Goal: Find specific page/section: Find specific page/section

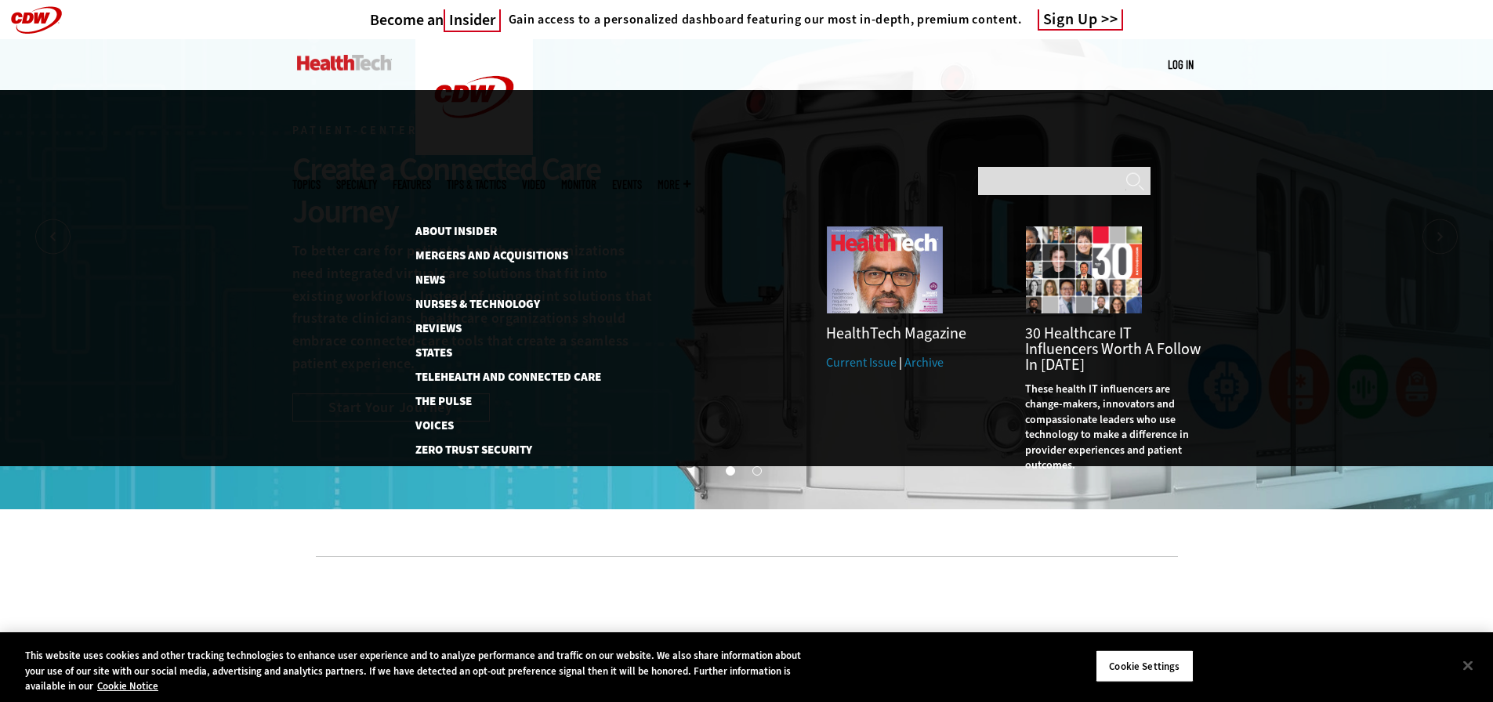
click at [690, 179] on span "More" at bounding box center [674, 185] width 33 height 12
click at [437, 274] on link "News" at bounding box center [499, 280] width 168 height 12
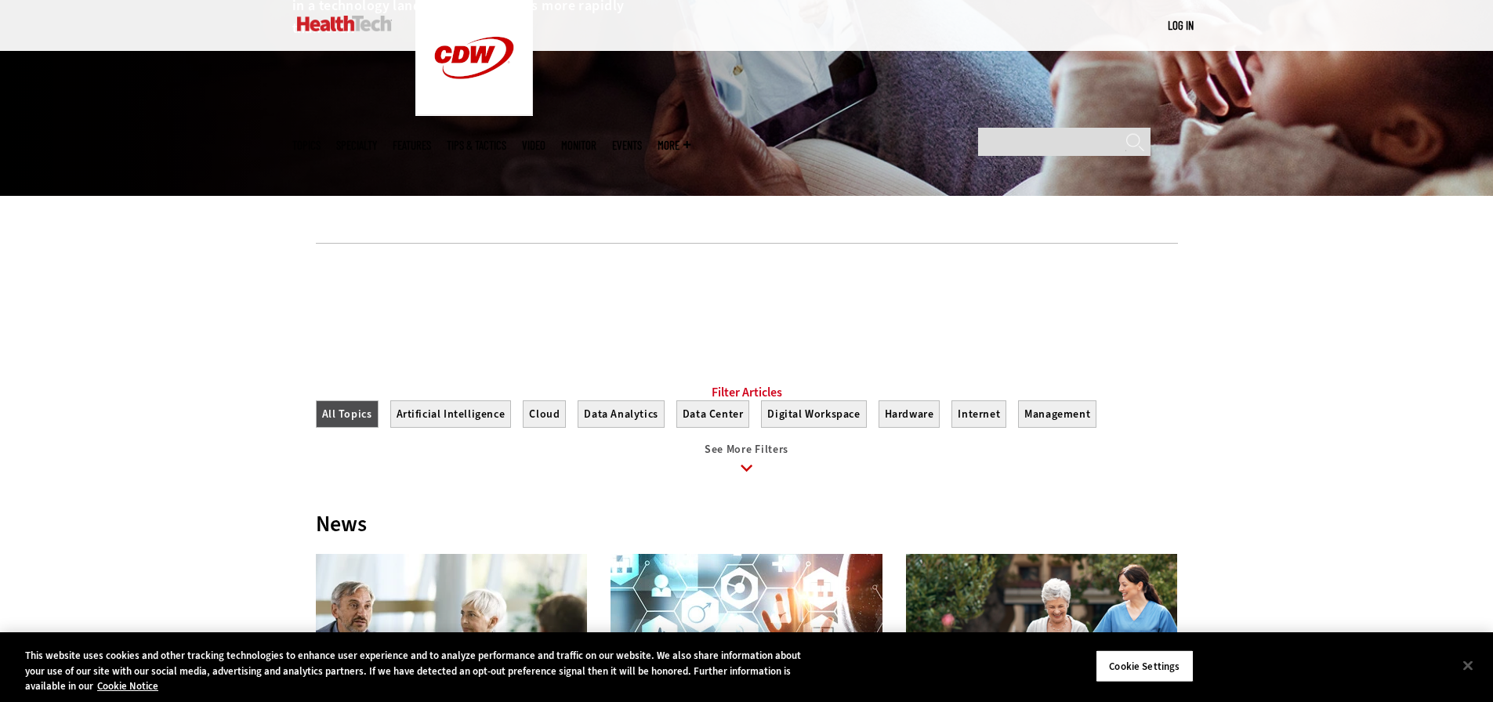
scroll to position [705, 0]
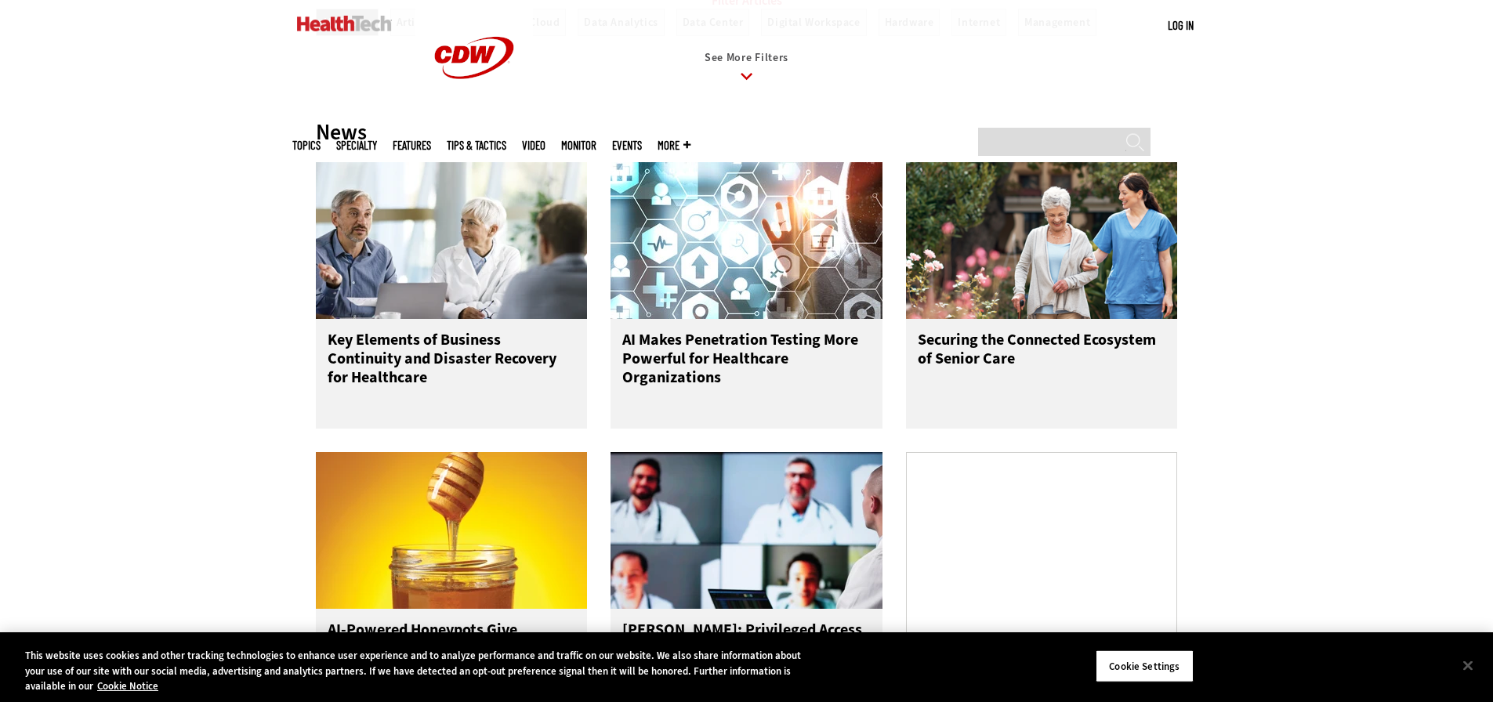
drag, startPoint x: 192, startPoint y: 243, endPoint x: 255, endPoint y: 276, distance: 71.5
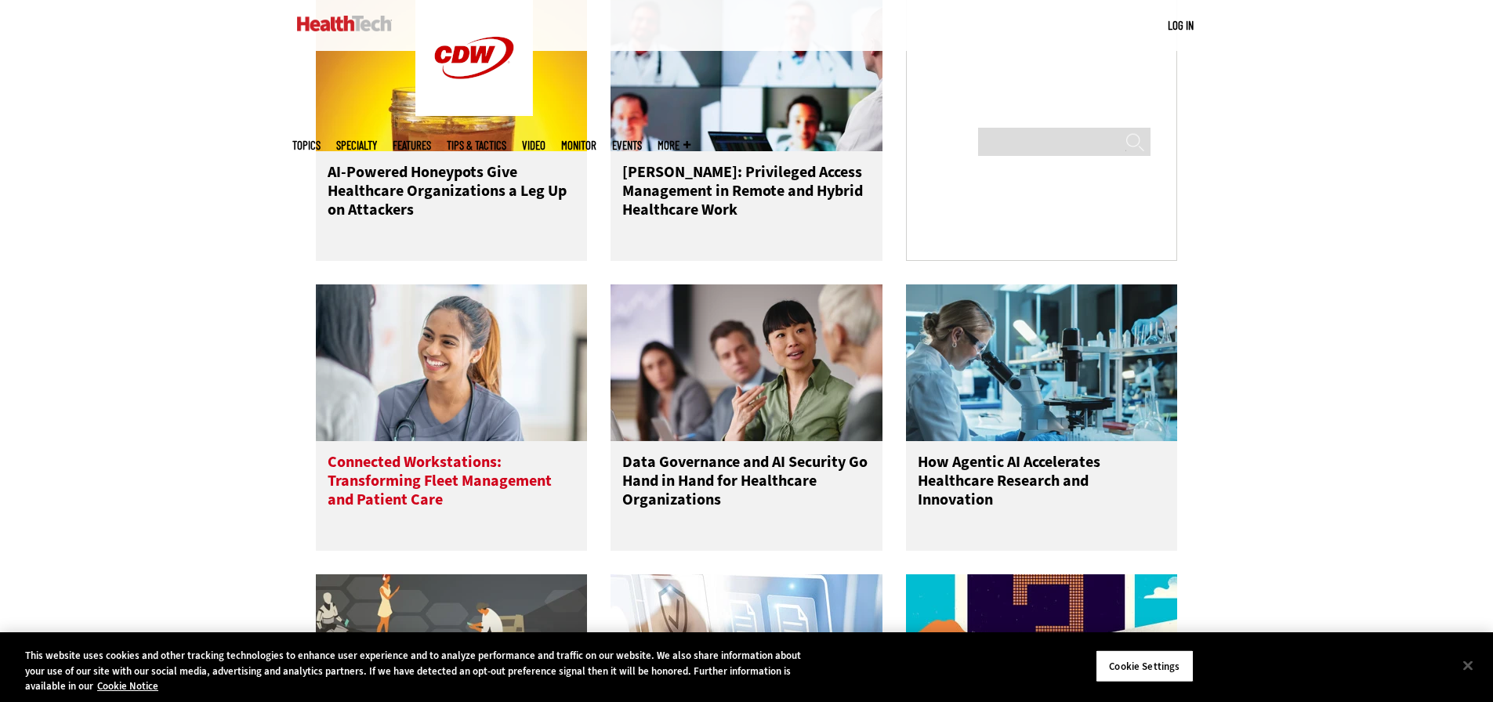
scroll to position [1254, 0]
